Goal: Information Seeking & Learning: Learn about a topic

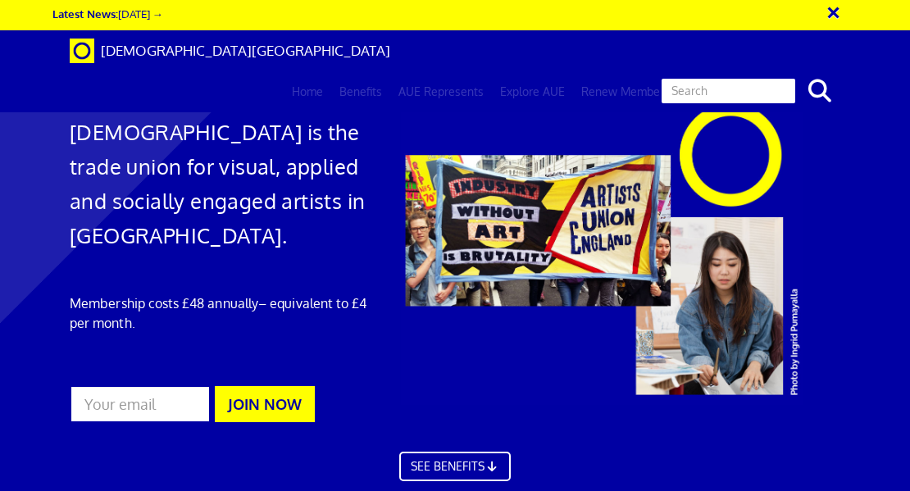
click at [742, 77] on input "text" at bounding box center [728, 91] width 137 height 28
type input "solicitor"
click at [794, 74] on button "search" at bounding box center [819, 91] width 50 height 34
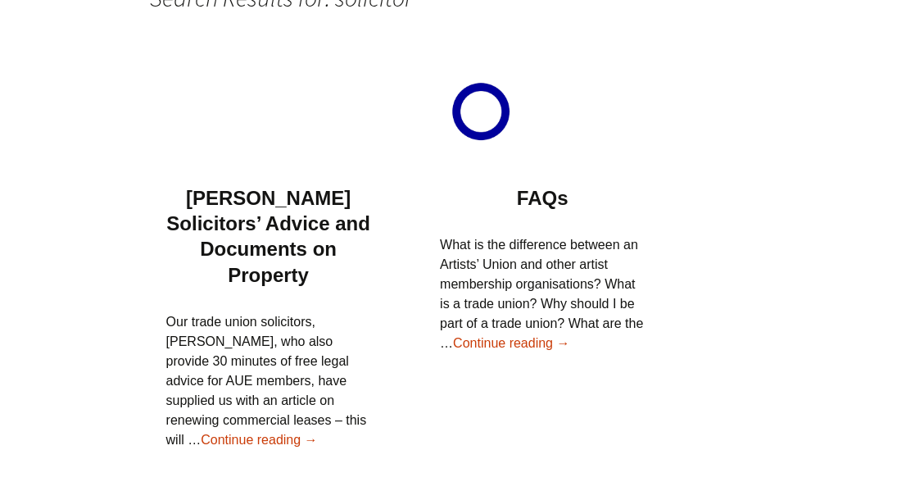
scroll to position [230, 0]
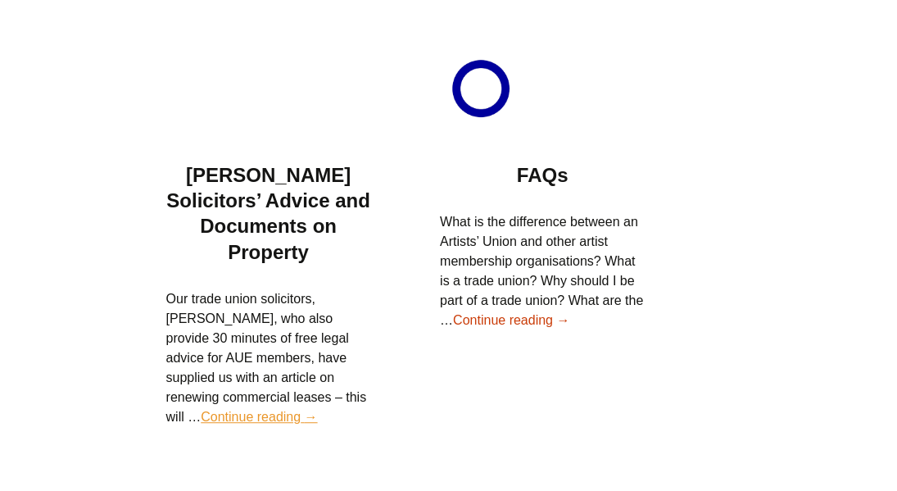
click at [262, 410] on link "Continue reading Morrish Solicitors’ Advice and Documents on Property →" at bounding box center [259, 417] width 116 height 14
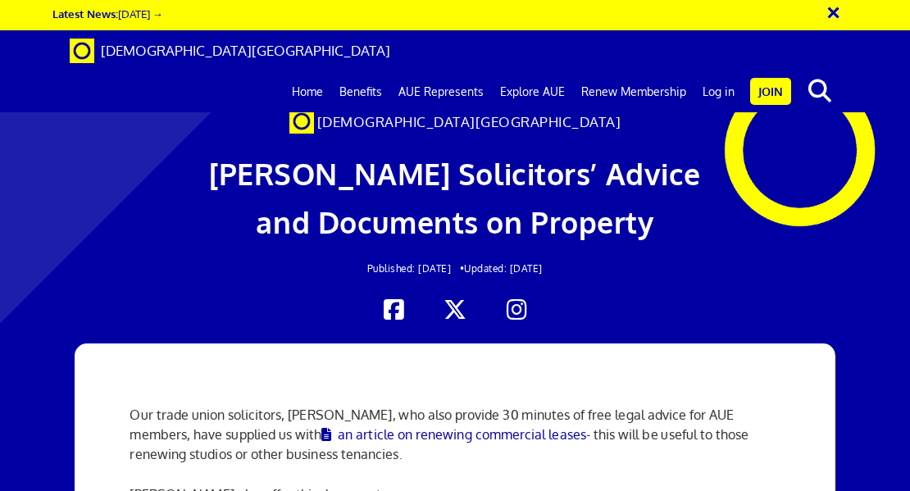
scroll to position [295, 0]
